Goal: Transaction & Acquisition: Purchase product/service

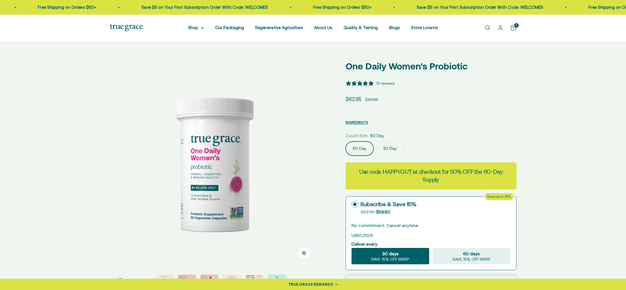
select select "3"
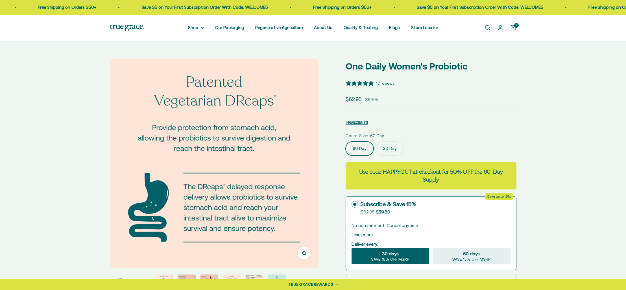
click at [125, 27] on img at bounding box center [127, 27] width 34 height 7
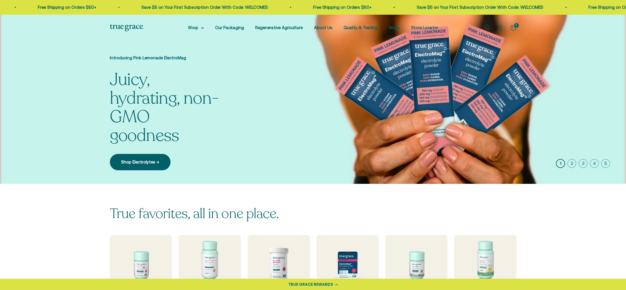
click at [583, 163] on icon "button" at bounding box center [582, 163] width 9 height 9
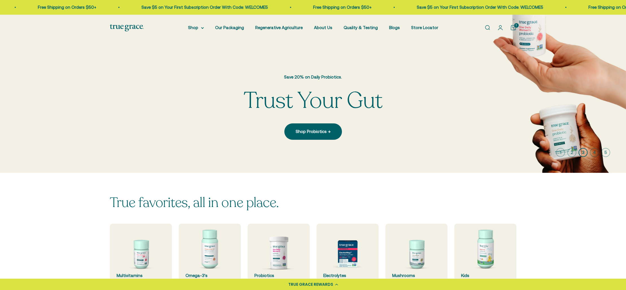
drag, startPoint x: 375, startPoint y: 80, endPoint x: 314, endPoint y: 79, distance: 61.3
click at [370, 80] on p "Save 20% on Daily Probiotics." at bounding box center [313, 77] width 139 height 7
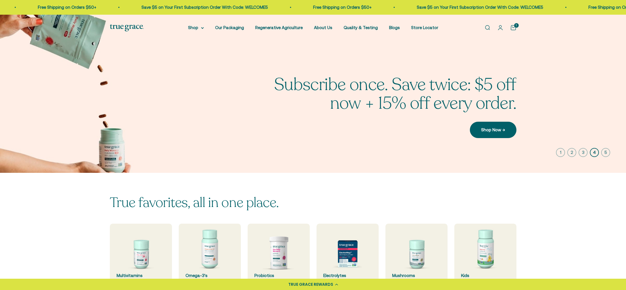
click at [583, 152] on icon "button" at bounding box center [582, 152] width 9 height 9
click at [584, 151] on icon "button" at bounding box center [582, 152] width 9 height 9
click at [583, 152] on icon "button" at bounding box center [582, 152] width 9 height 9
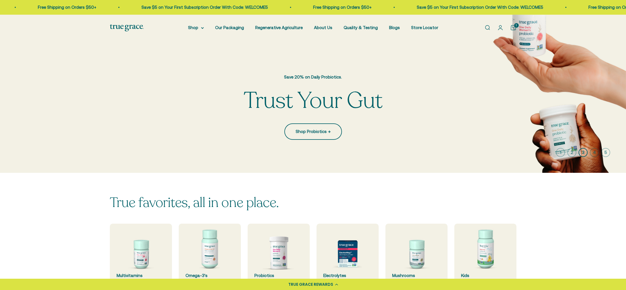
click at [303, 132] on link "Shop Probiotics →" at bounding box center [313, 131] width 58 height 16
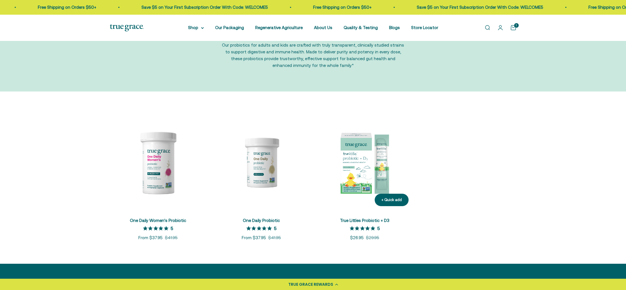
scroll to position [53, 0]
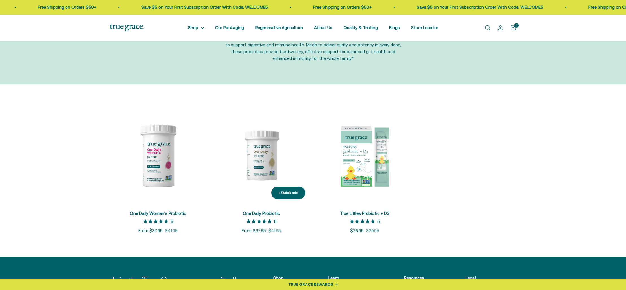
click at [267, 157] on img at bounding box center [261, 155] width 97 height 97
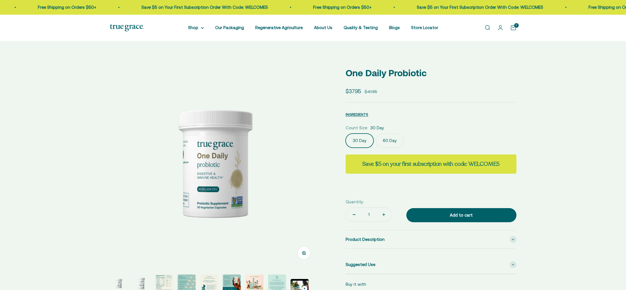
select select "3"
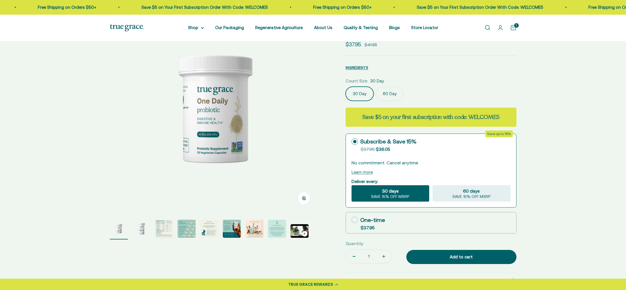
scroll to position [55, 0]
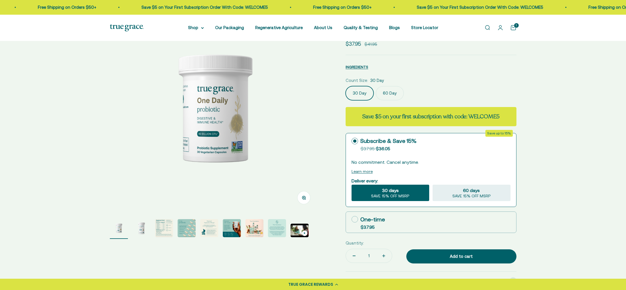
click at [353, 218] on icon at bounding box center [354, 219] width 6 height 6
click at [351, 219] on input "One-time $37.95" at bounding box center [351, 219] width 0 height 0
radio input "true"
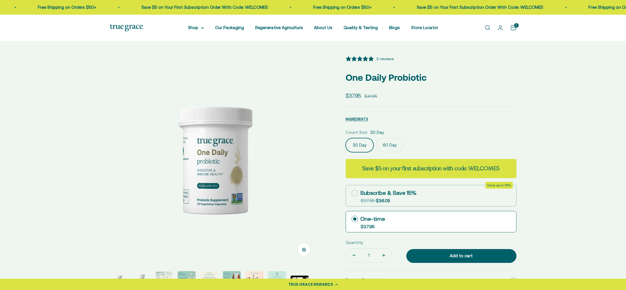
scroll to position [0, 0]
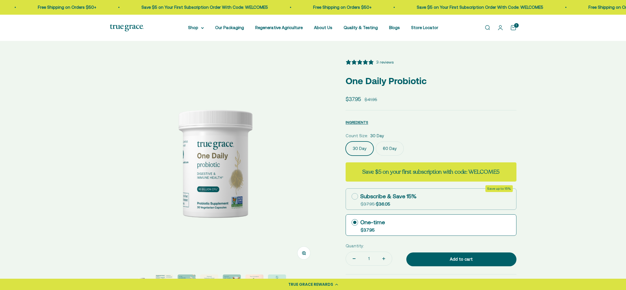
click at [129, 27] on img at bounding box center [127, 27] width 34 height 7
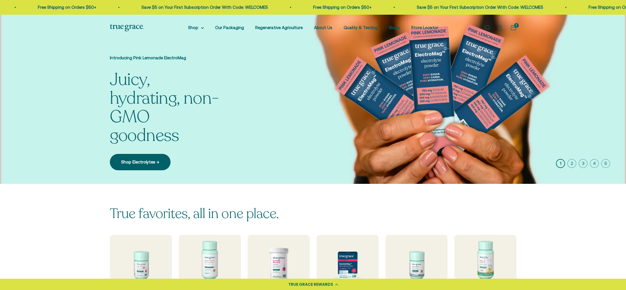
click at [584, 163] on icon "button" at bounding box center [582, 163] width 9 height 9
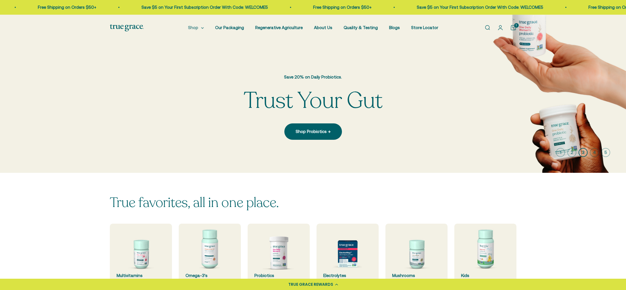
click at [201, 27] on summary "Shop" at bounding box center [196, 27] width 16 height 7
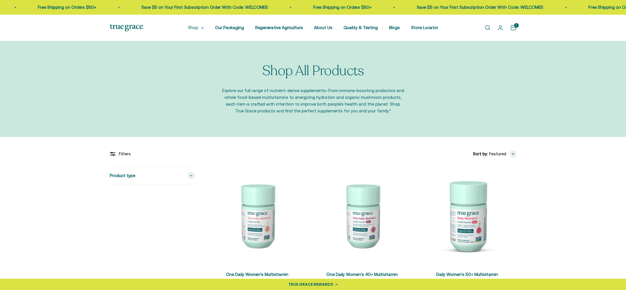
click at [204, 28] on icon at bounding box center [202, 28] width 3 height 2
click at [204, 27] on icon at bounding box center [202, 27] width 2 height 1
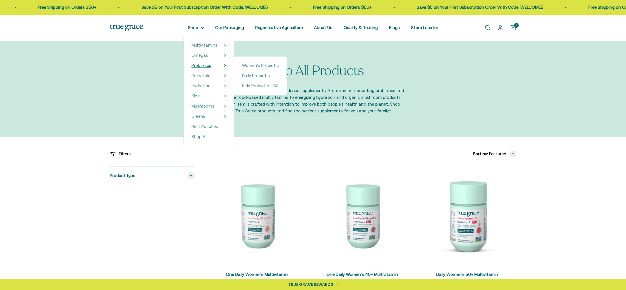
click at [205, 65] on span "Probiotics" at bounding box center [201, 65] width 20 height 5
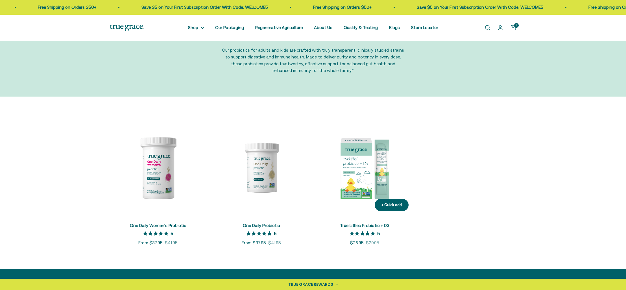
scroll to position [60, 0]
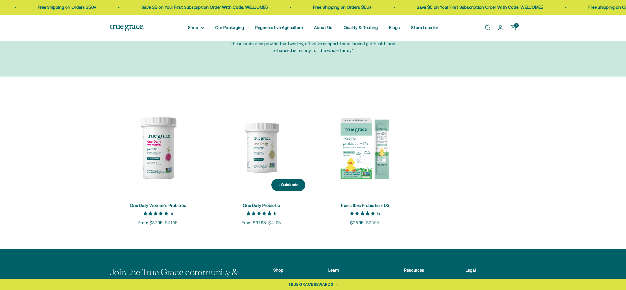
click at [262, 149] on img at bounding box center [261, 147] width 97 height 97
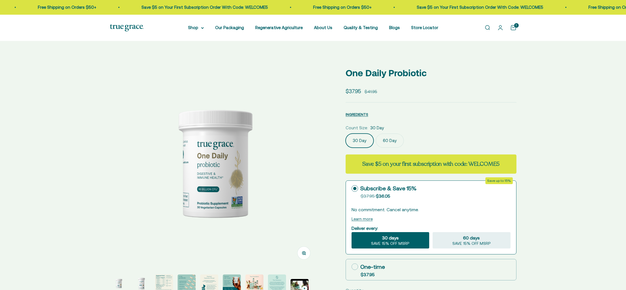
select select "3"
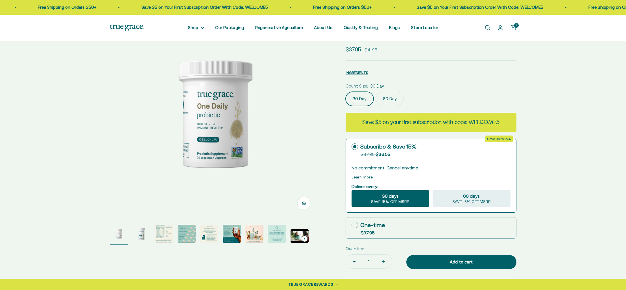
scroll to position [51, 0]
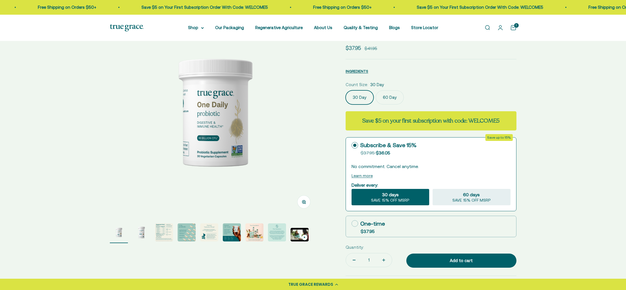
click at [356, 223] on icon at bounding box center [354, 223] width 6 height 6
click at [351, 223] on input "One-time $37.95" at bounding box center [351, 223] width 0 height 0
radio input "true"
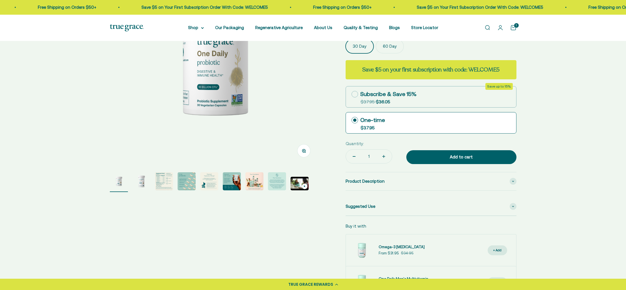
scroll to position [117, 0]
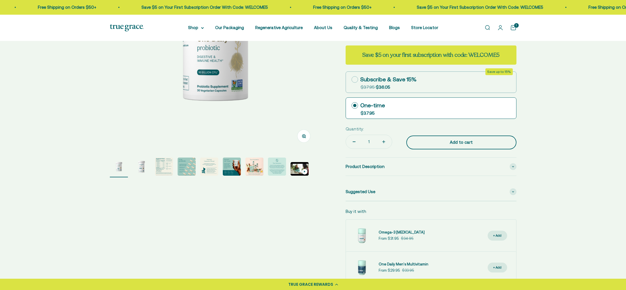
click at [456, 143] on div "Add to cart" at bounding box center [462, 142] width 88 height 7
type input "2"
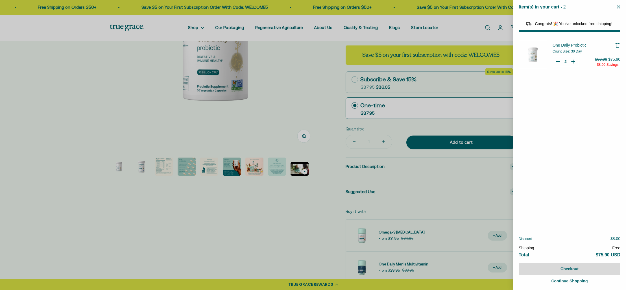
select select "40055698129088"
select select "46108681896150"
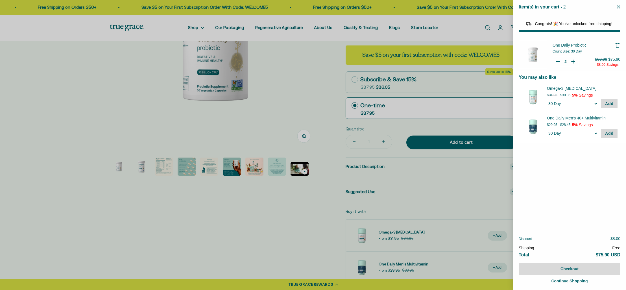
type input "1"
click at [558, 61] on icon "Your Cart" at bounding box center [558, 62] width 6 height 6
click at [571, 269] on button "Checkout" at bounding box center [570, 269] width 102 height 12
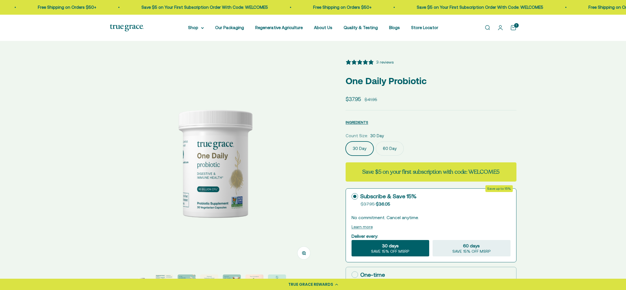
select select "3"
click at [137, 27] on img at bounding box center [127, 27] width 34 height 7
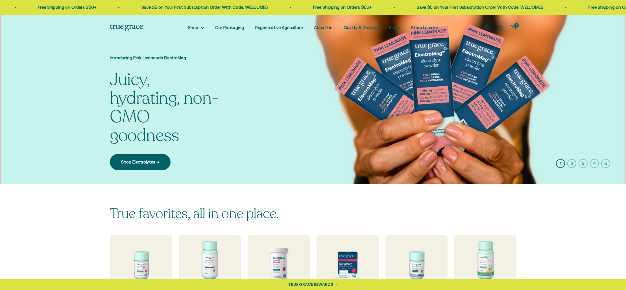
click at [581, 163] on icon "button" at bounding box center [582, 163] width 9 height 9
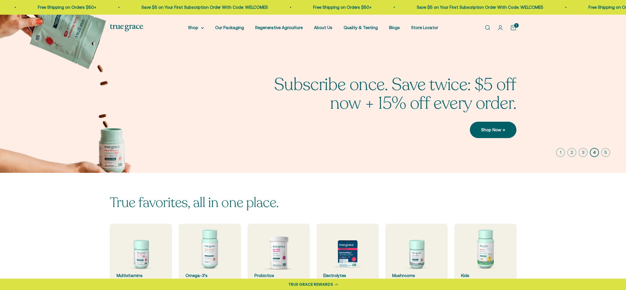
click at [581, 153] on icon "button" at bounding box center [582, 152] width 9 height 9
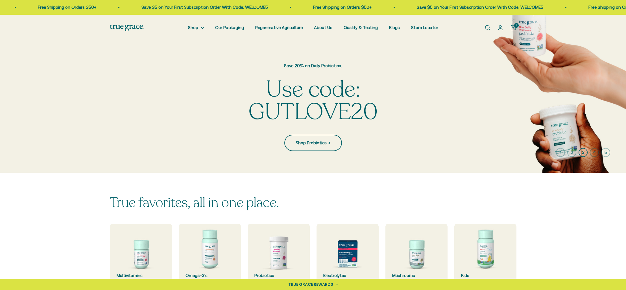
click at [313, 144] on link "Shop Probiotics →" at bounding box center [313, 143] width 58 height 16
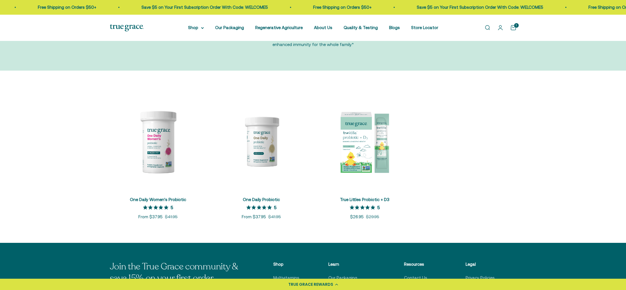
scroll to position [67, 0]
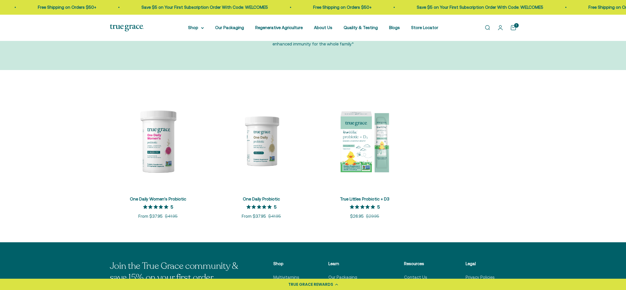
drag, startPoint x: 508, startPoint y: 89, endPoint x: 492, endPoint y: 77, distance: 19.9
click at [508, 89] on div "+ Quick add One Daily Women's Probiotic 5 out of 5 star rating 5 Sale price Fro…" at bounding box center [313, 156] width 626 height 172
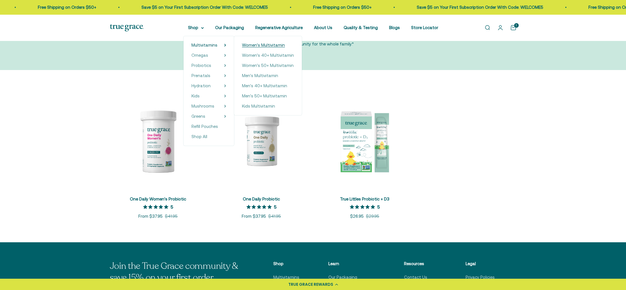
click at [261, 45] on span "Women's Multivitamin" at bounding box center [263, 45] width 43 height 5
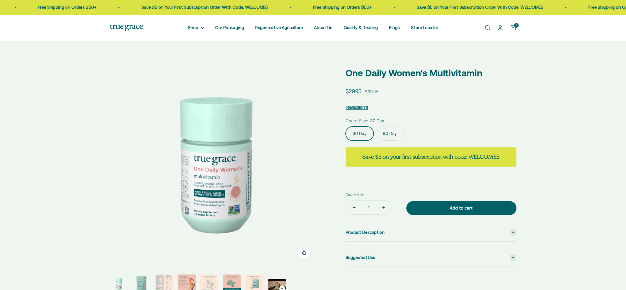
select select "3"
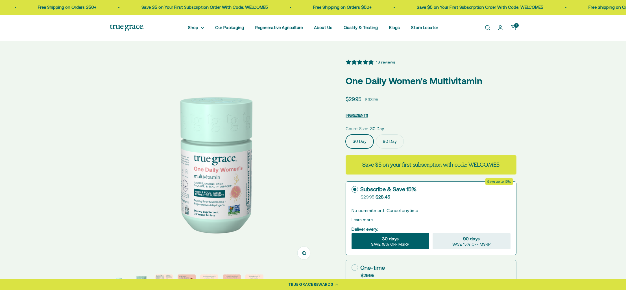
click at [391, 141] on label "90 Day" at bounding box center [390, 141] width 28 height 14
click at [346, 134] on input "90 Day" at bounding box center [345, 134] width 0 height 0
